Goal: Information Seeking & Learning: Compare options

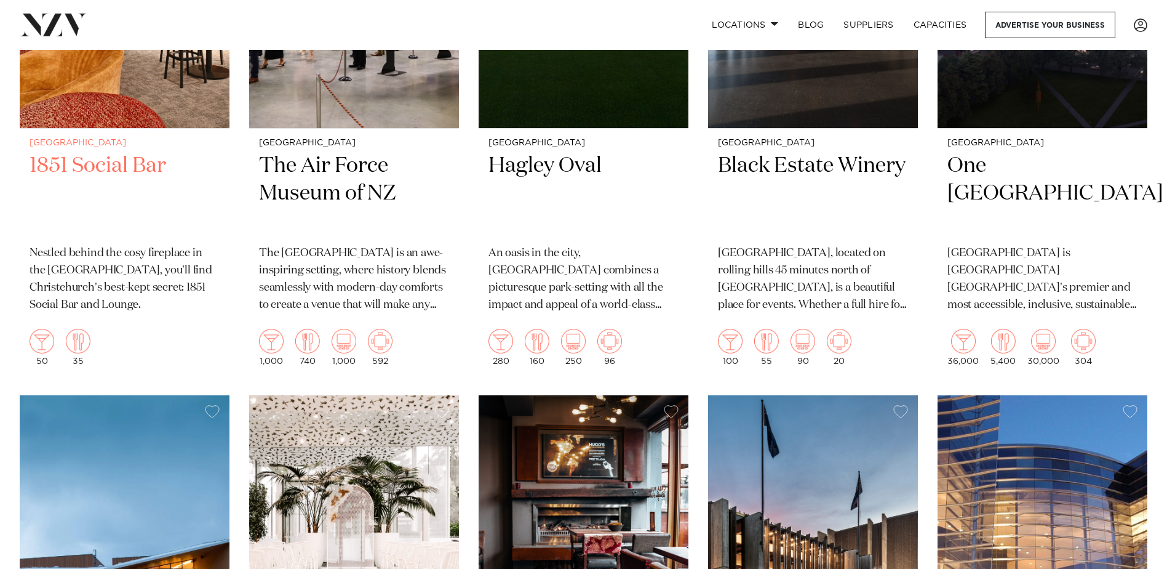
scroll to position [1231, 0]
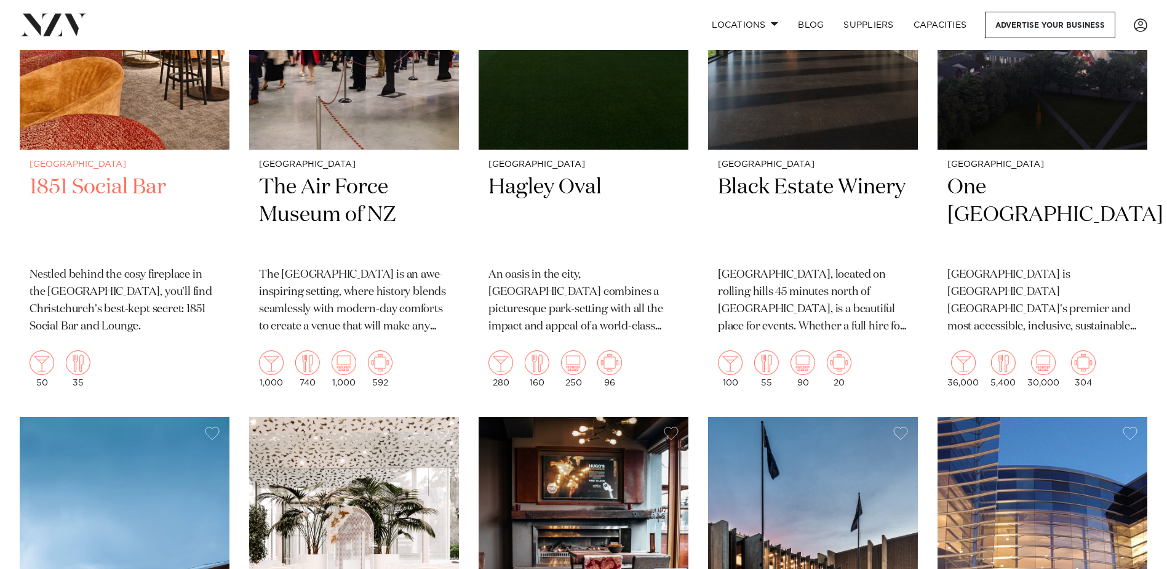
click at [70, 185] on h2 "1851 Social Bar" at bounding box center [125, 215] width 190 height 83
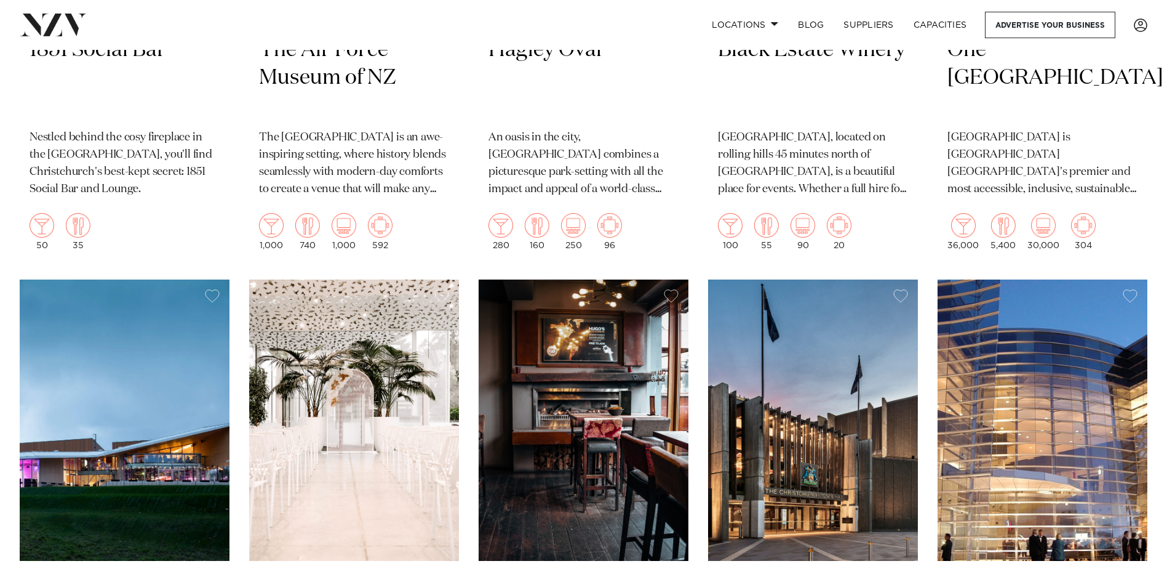
scroll to position [1354, 0]
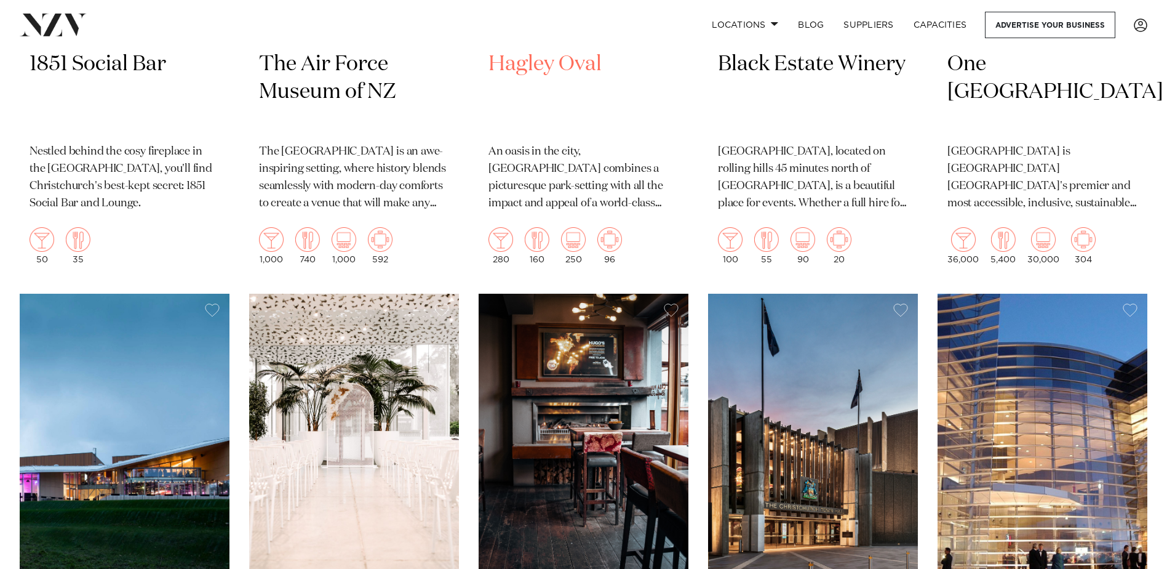
click at [505, 66] on h2 "Hagley Oval" at bounding box center [584, 91] width 190 height 83
click at [570, 65] on h2 "Hagley Oval" at bounding box center [584, 91] width 190 height 83
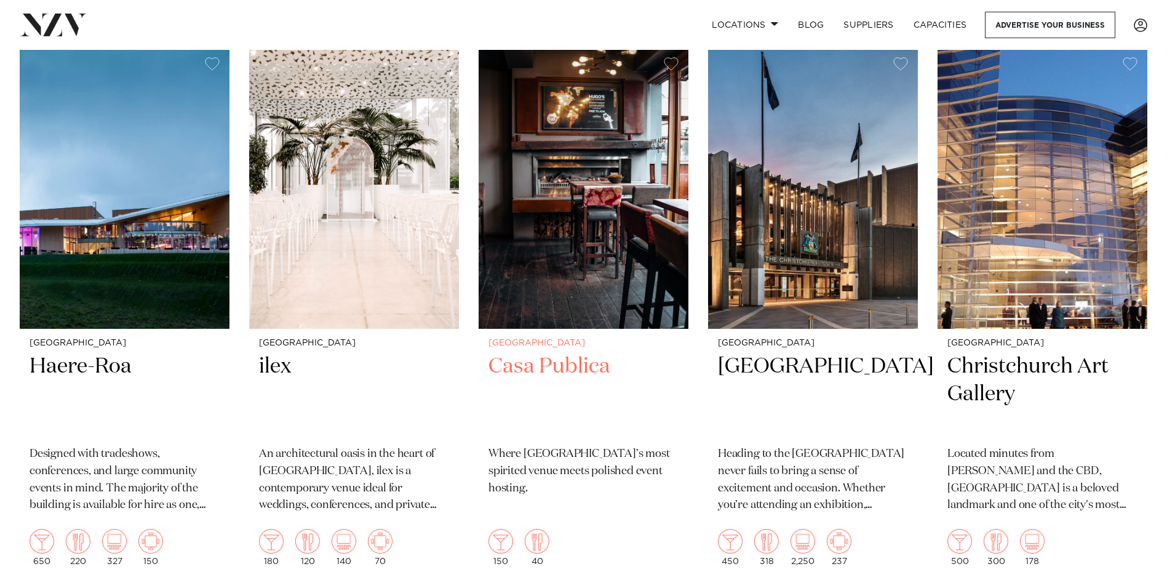
scroll to position [1662, 0]
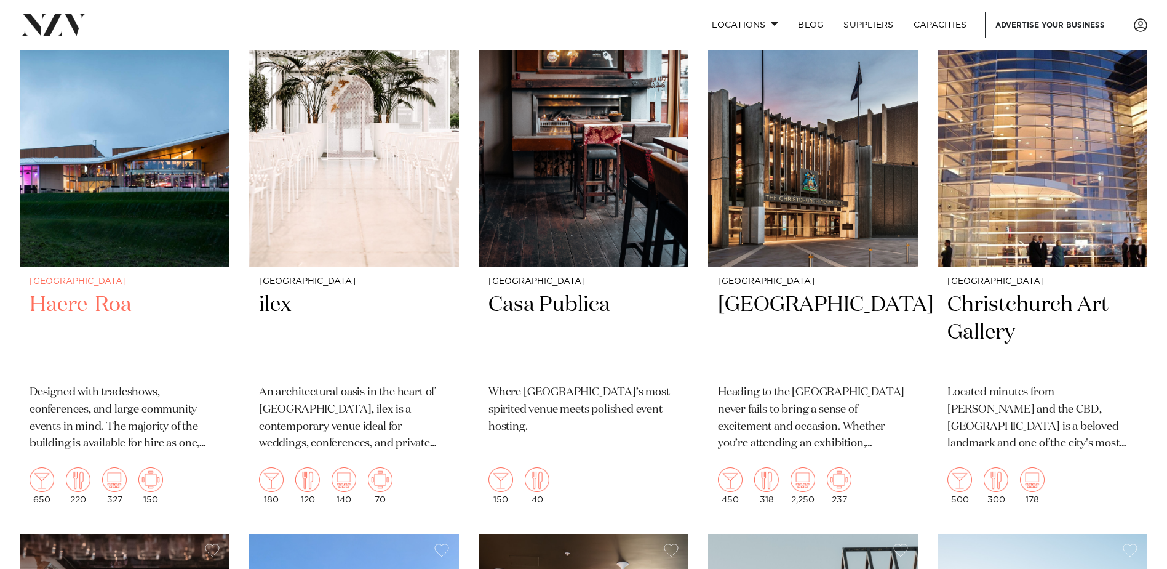
click at [76, 309] on h2 "Haere-Roa" at bounding box center [125, 332] width 190 height 83
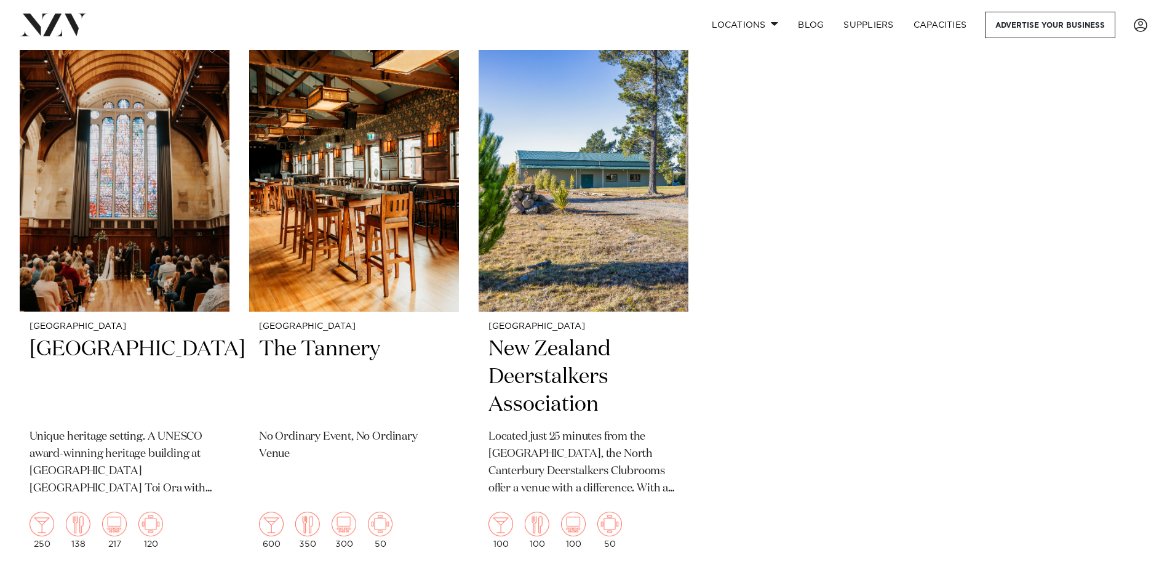
scroll to position [3323, 0]
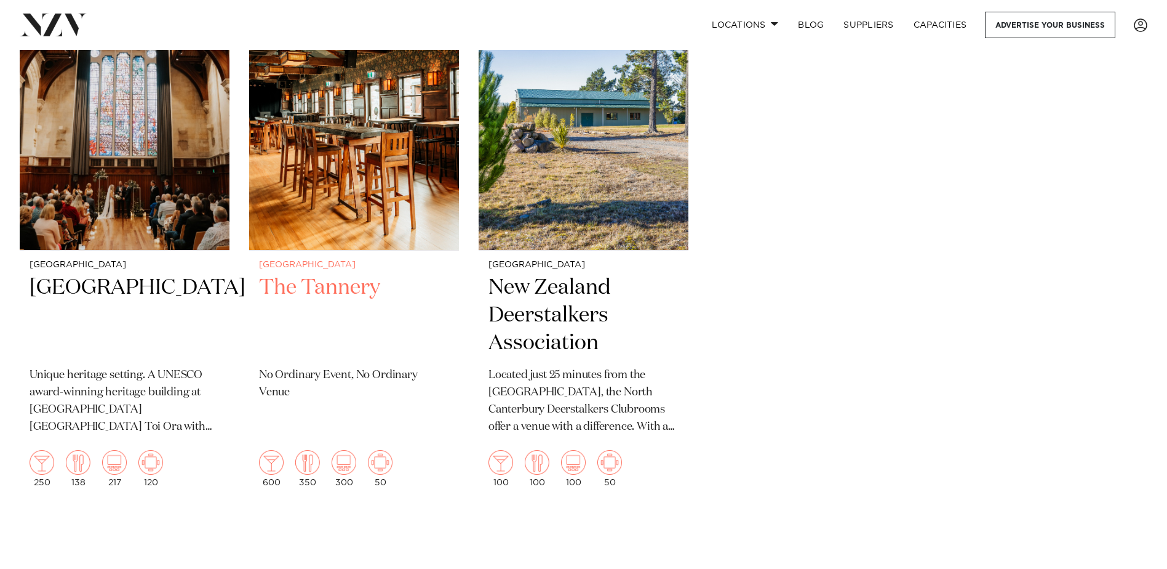
click at [290, 289] on h2 "The Tannery" at bounding box center [354, 315] width 190 height 83
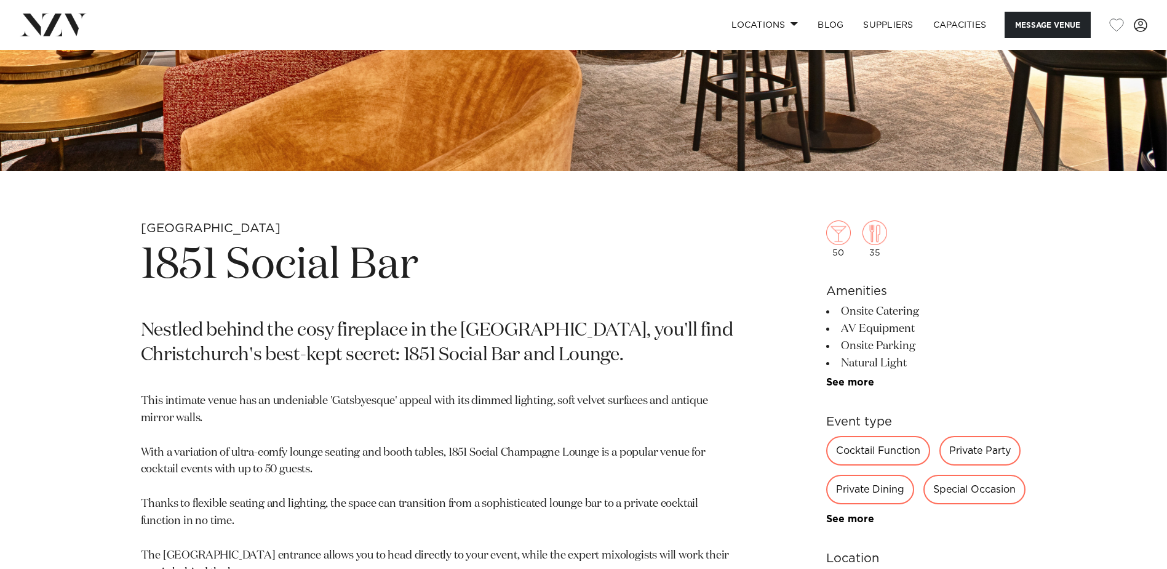
scroll to position [431, 0]
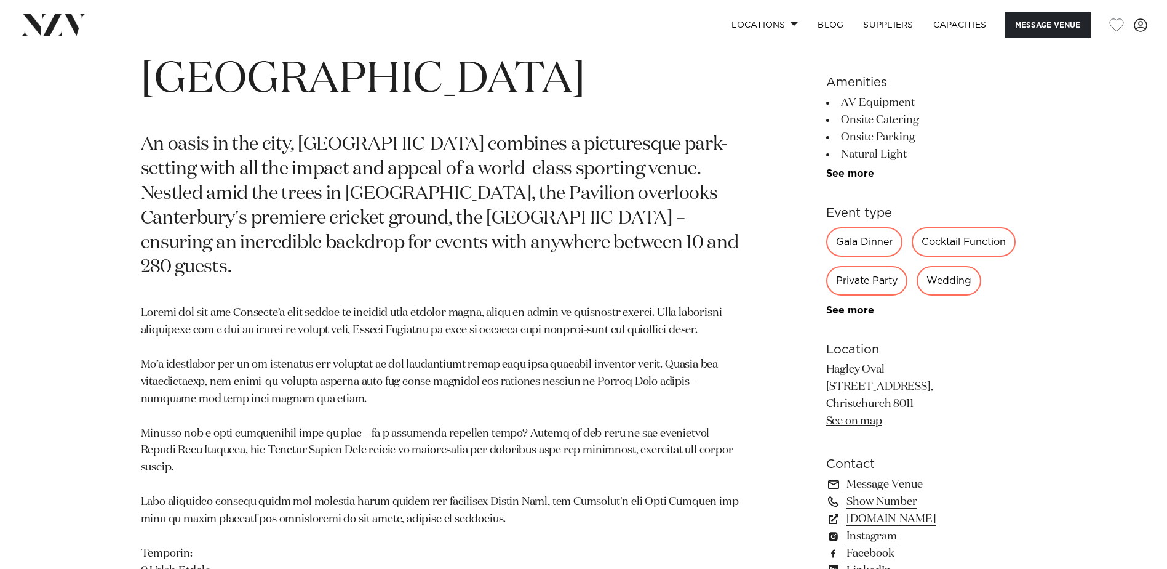
scroll to position [677, 0]
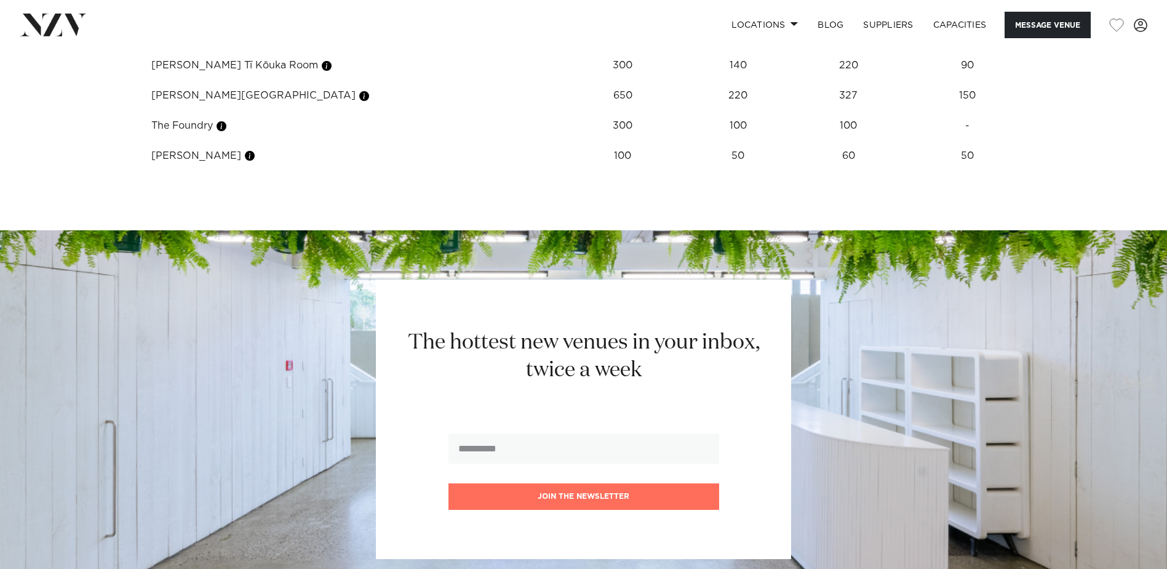
scroll to position [1723, 0]
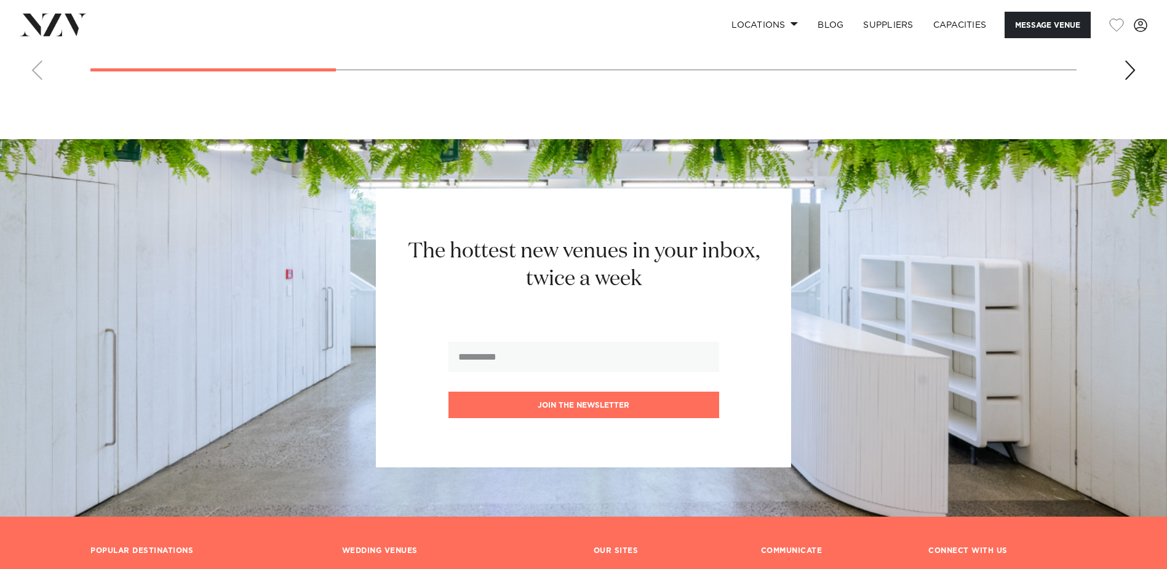
scroll to position [1662, 0]
